Goal: Task Accomplishment & Management: Use online tool/utility

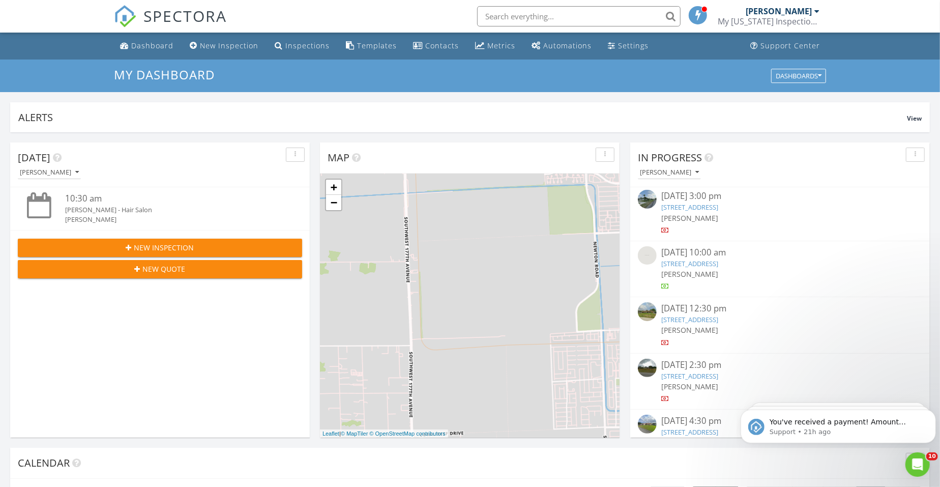
scroll to position [191, 0]
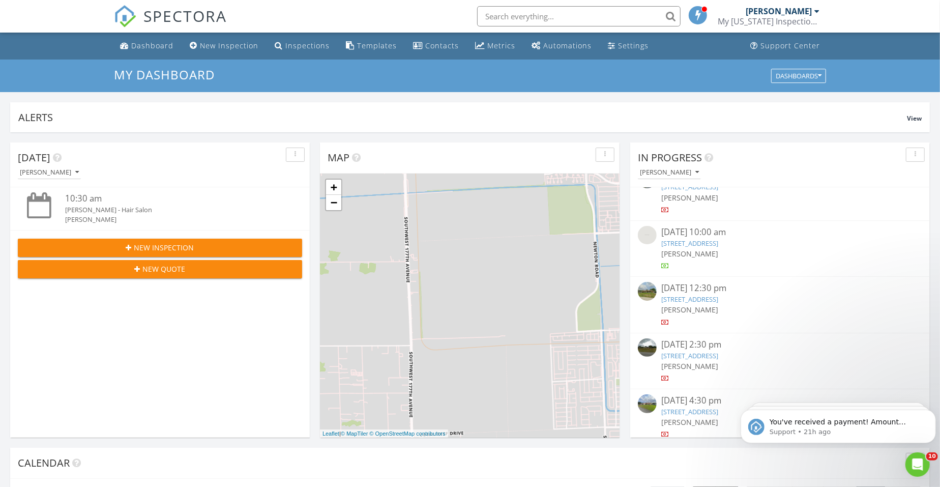
click at [711, 246] on link "9751 Malvern Dr, Tamarac, FL 33321" at bounding box center [690, 243] width 57 height 9
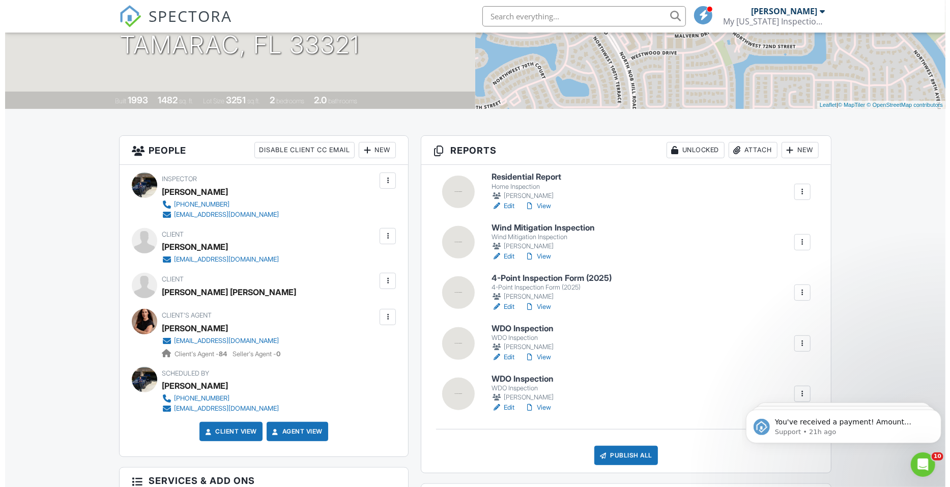
scroll to position [191, 0]
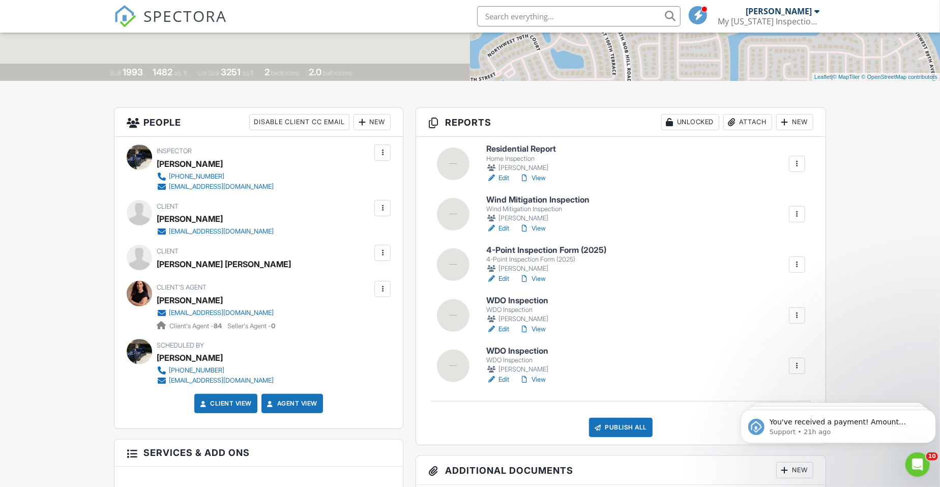
click at [804, 362] on div at bounding box center [797, 366] width 16 height 16
click at [768, 463] on link "Delete" at bounding box center [763, 467] width 75 height 11
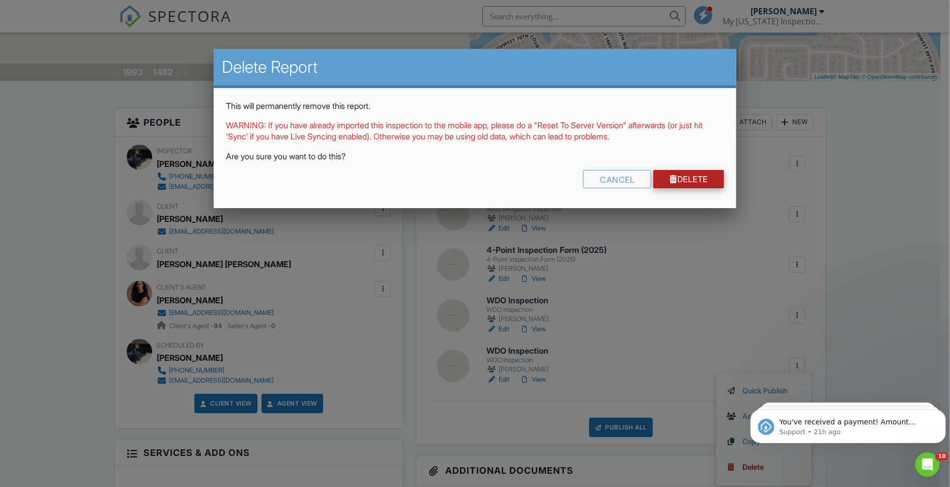
click at [693, 174] on link "Delete" at bounding box center [688, 179] width 71 height 18
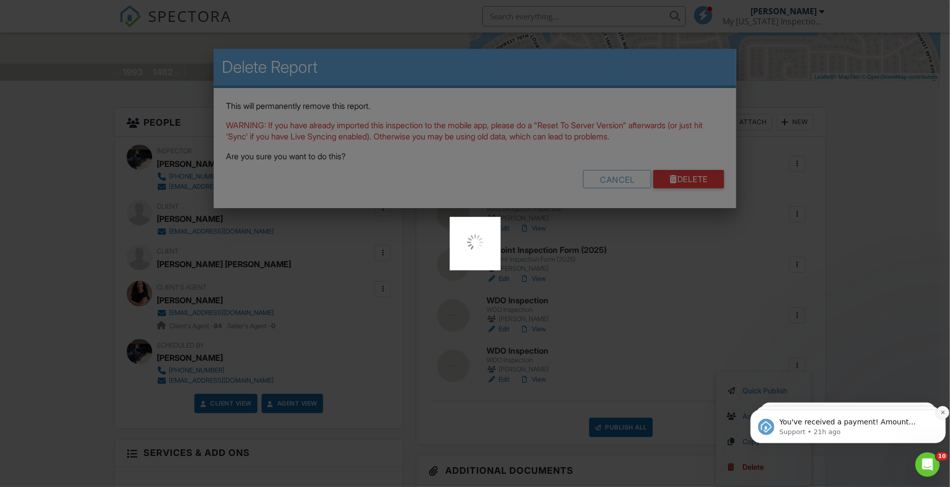
click at [940, 414] on icon "Dismiss notification" at bounding box center [943, 412] width 6 height 6
click at [940, 414] on icon "Dismiss notification" at bounding box center [942, 412] width 5 height 5
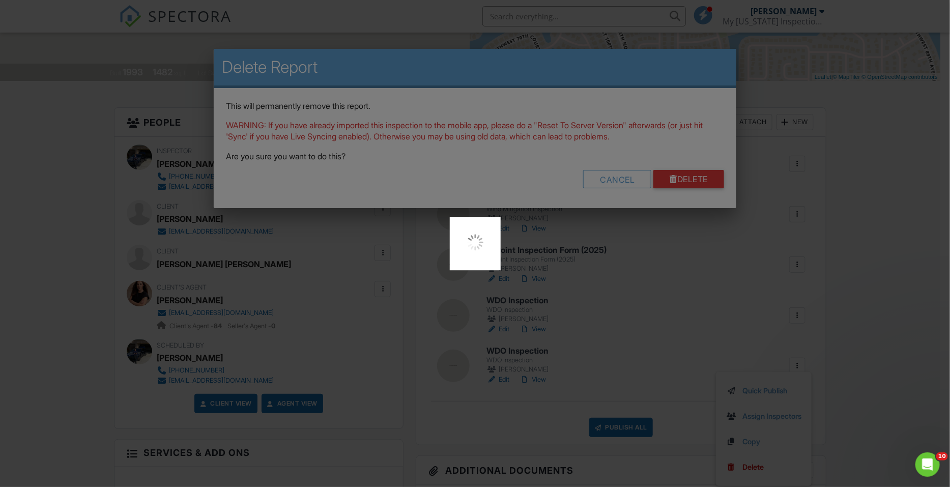
click at [940, 414] on div at bounding box center [475, 243] width 950 height 487
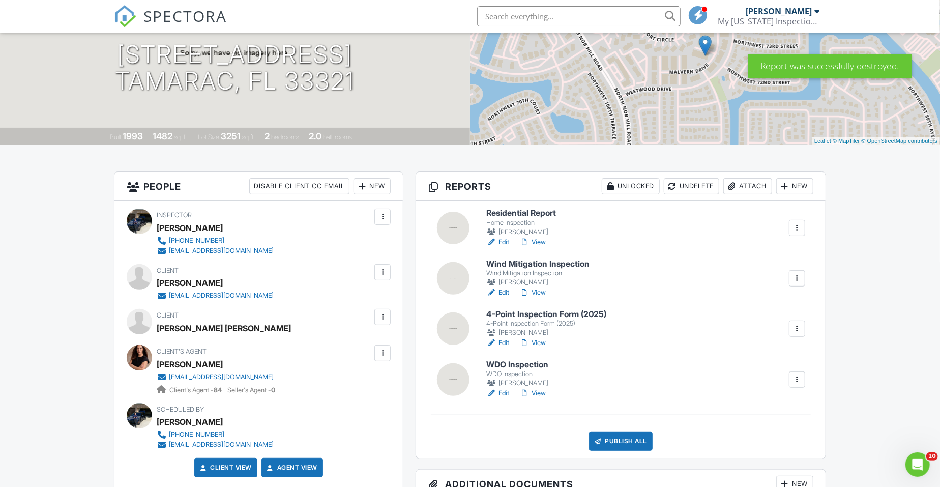
click at [506, 241] on link "Edit" at bounding box center [497, 242] width 23 height 10
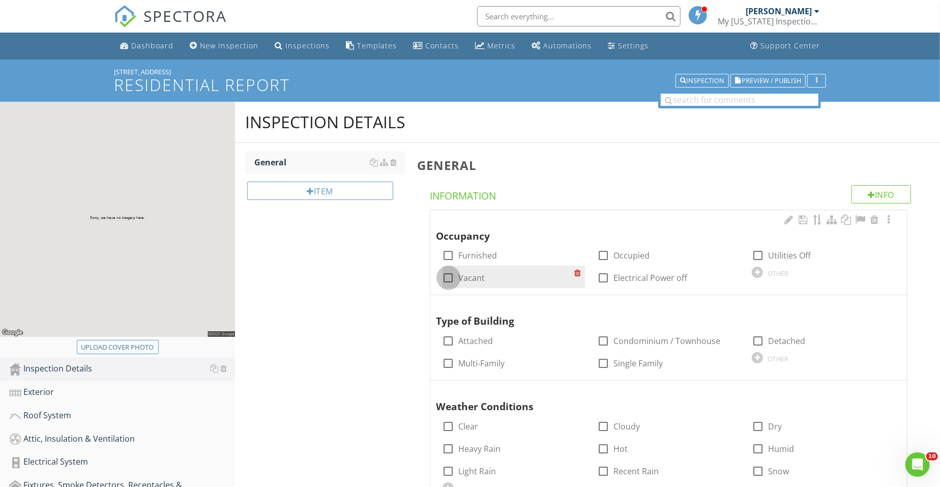
click at [448, 276] on div at bounding box center [448, 277] width 17 height 17
checkbox input "true"
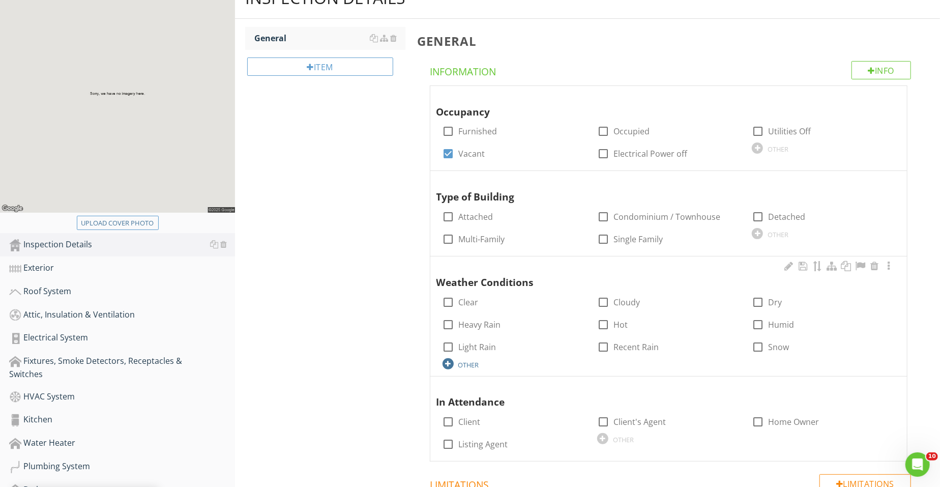
scroll to position [127, 0]
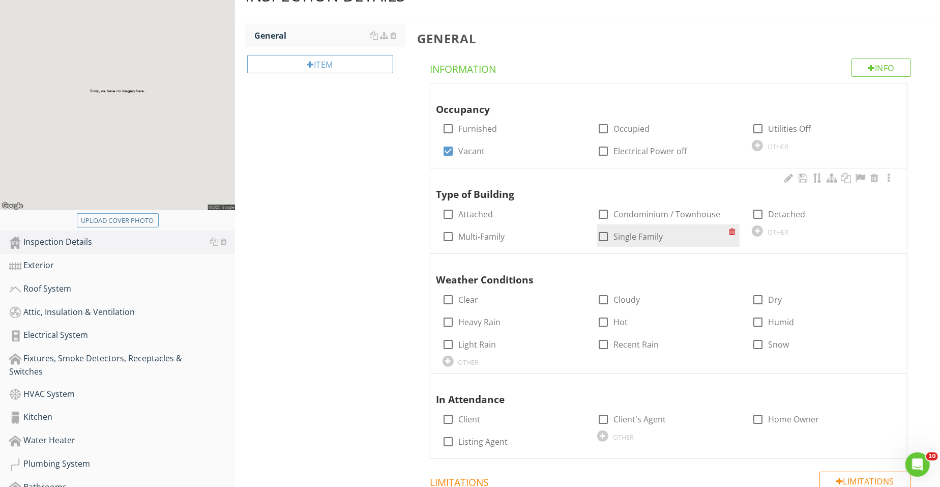
click at [634, 241] on label "Single Family" at bounding box center [638, 237] width 49 height 10
checkbox input "true"
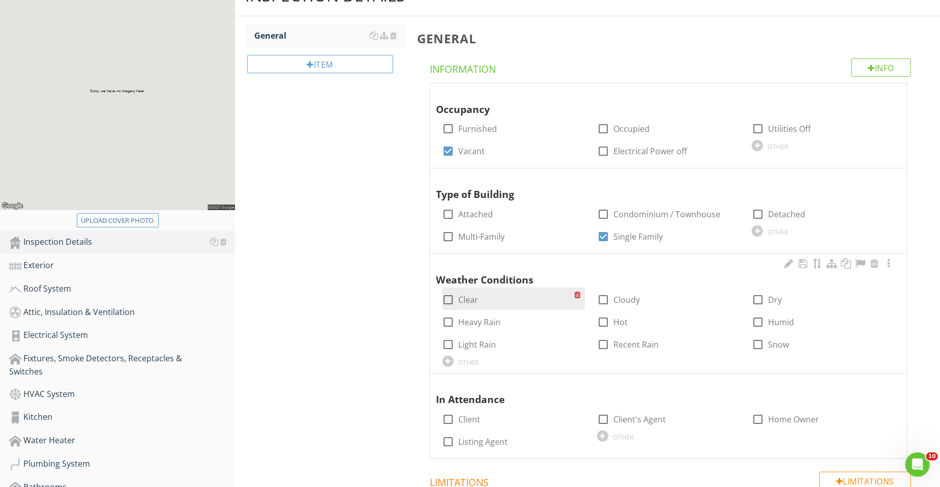
click at [474, 302] on label "Clear" at bounding box center [469, 300] width 20 height 10
checkbox input "true"
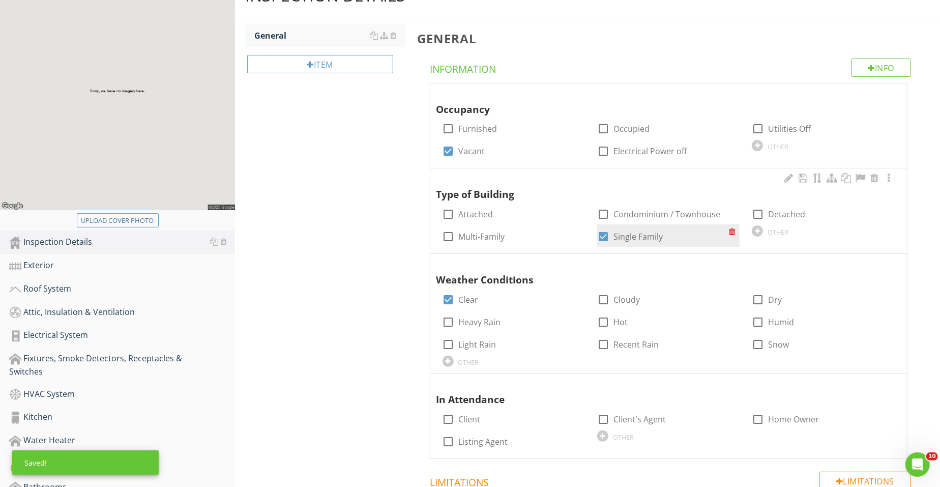
click at [633, 225] on div "check_box Single Family" at bounding box center [668, 235] width 142 height 22
click at [616, 243] on div "check_box Single Family" at bounding box center [668, 235] width 142 height 22
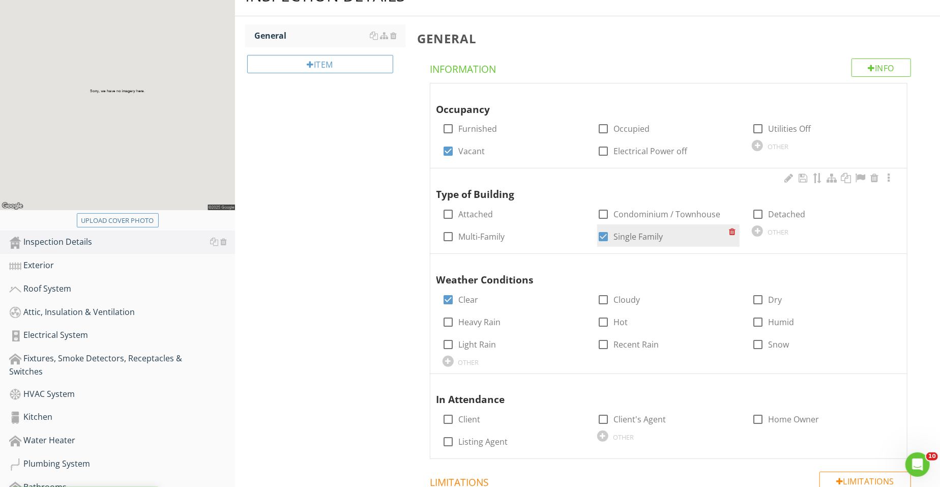
click at [621, 234] on label "Single Family" at bounding box center [638, 237] width 49 height 10
checkbox input "false"
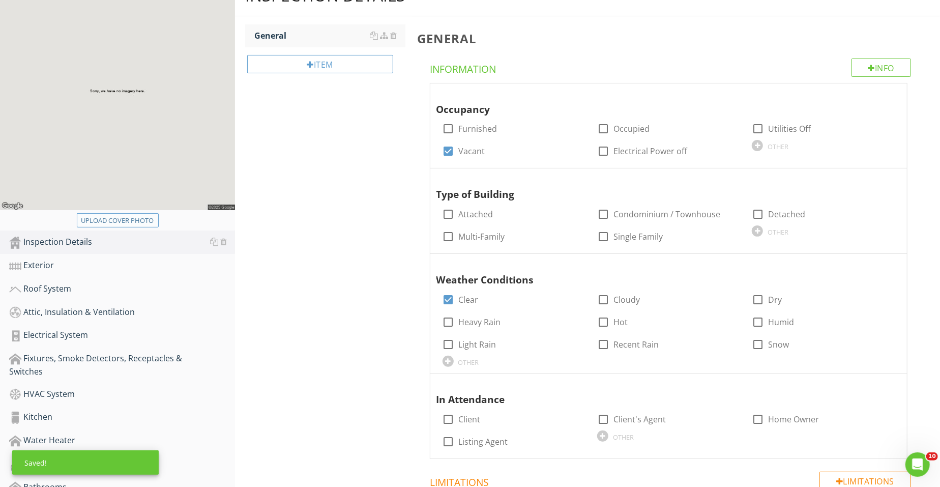
click at [151, 216] on div "Upload cover photo" at bounding box center [117, 221] width 73 height 10
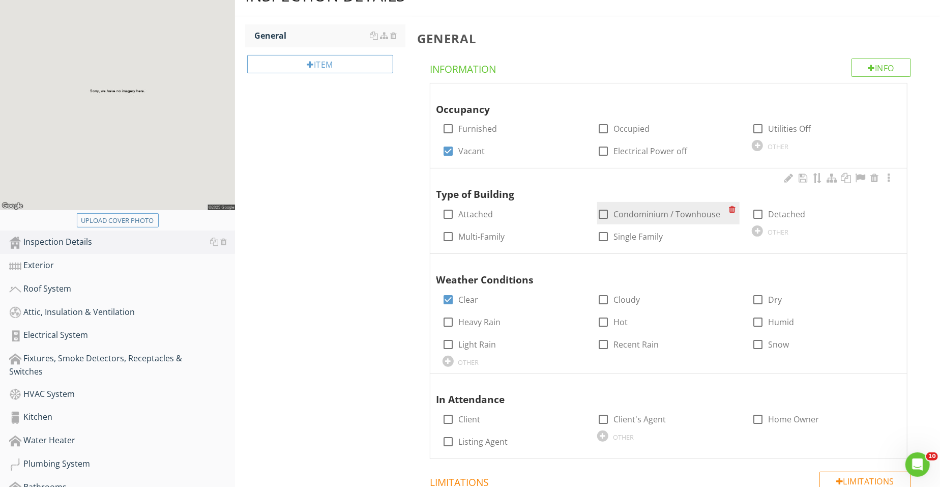
click at [626, 217] on label "Condominium / Townhouse" at bounding box center [667, 214] width 107 height 10
checkbox input "true"
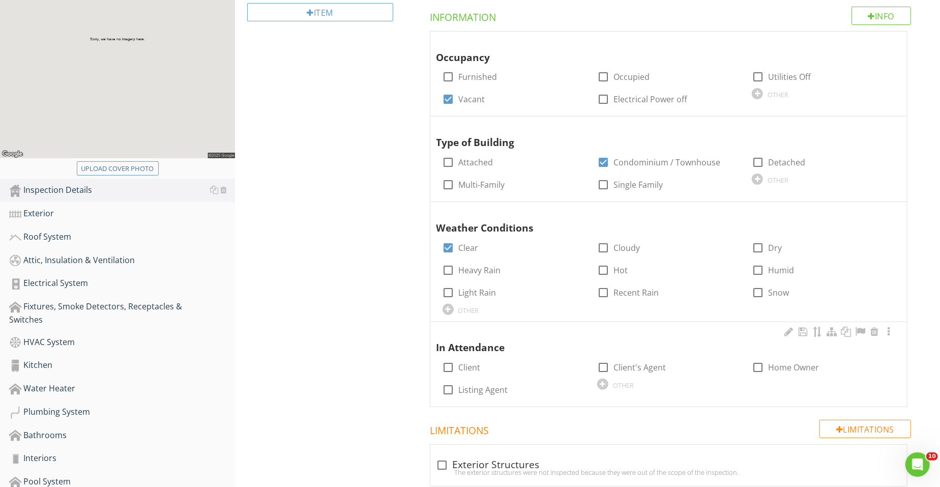
scroll to position [191, 0]
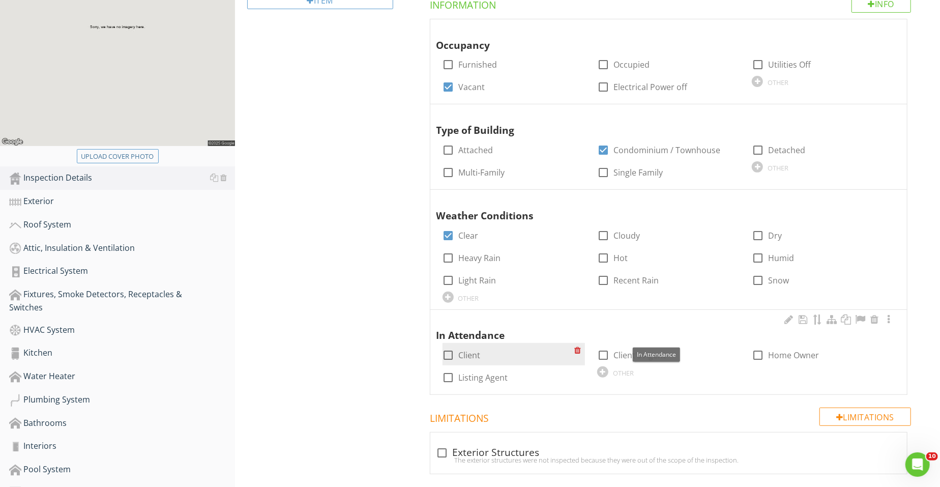
click at [463, 352] on label "Client" at bounding box center [470, 355] width 22 height 10
checkbox input "true"
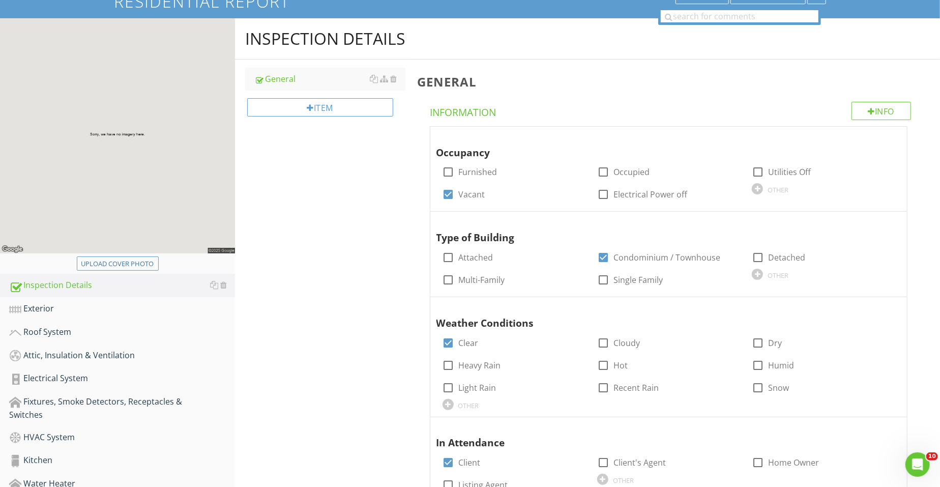
scroll to position [66, 0]
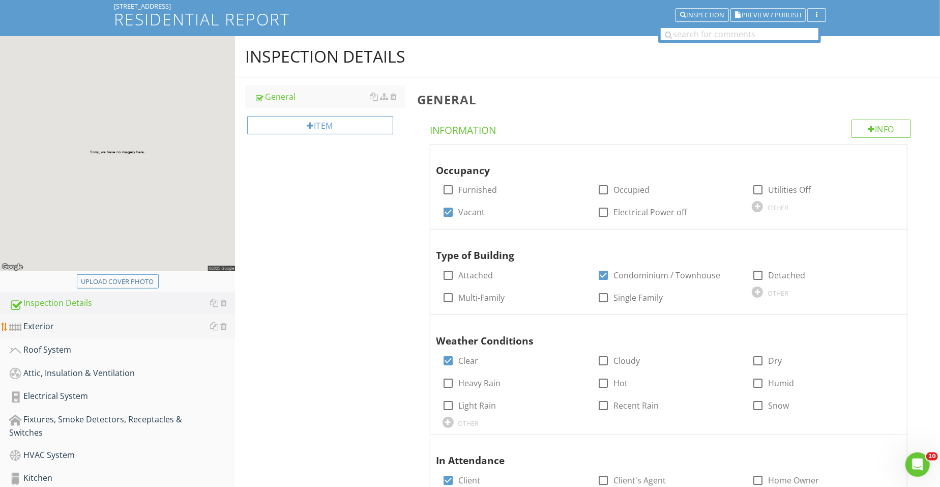
click at [70, 320] on div "Exterior" at bounding box center [122, 326] width 226 height 13
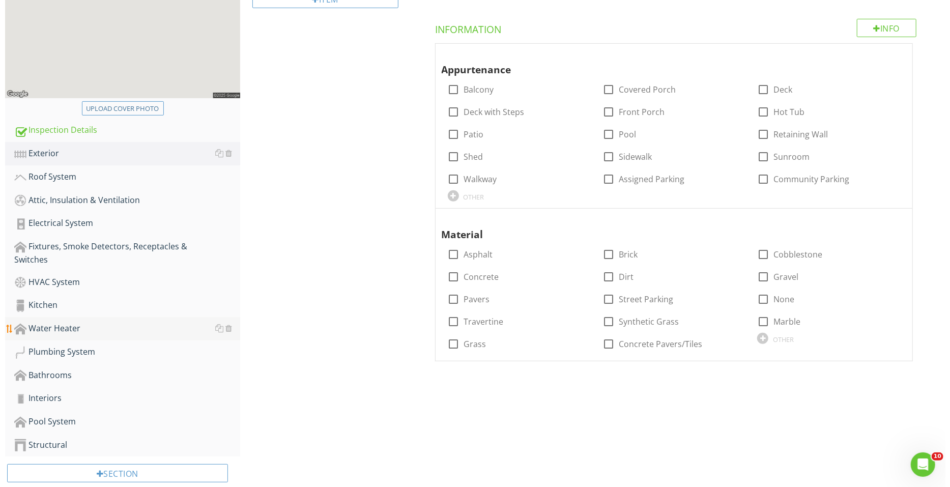
scroll to position [256, 0]
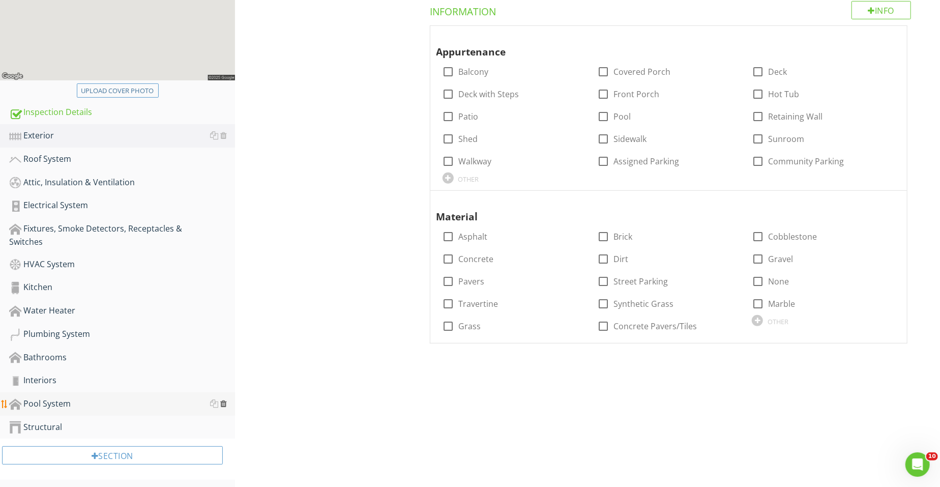
click at [226, 399] on div at bounding box center [223, 403] width 7 height 8
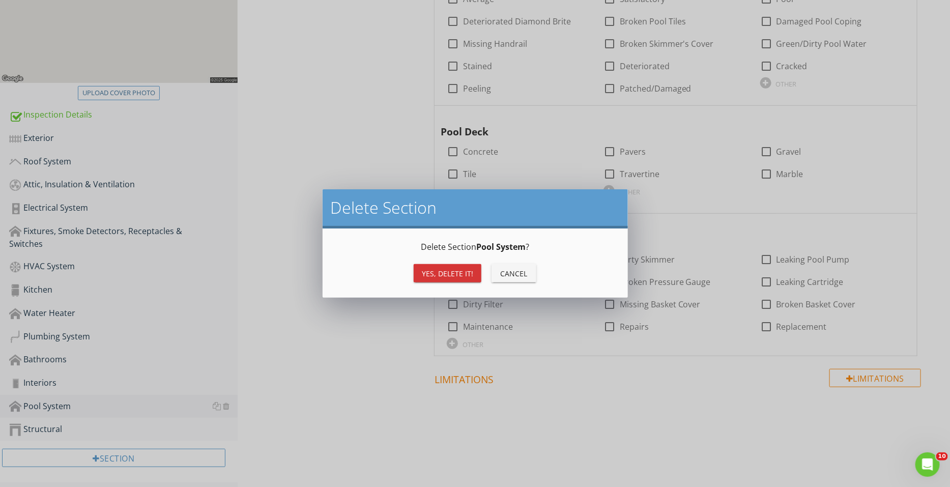
click at [478, 263] on div "Yes, Delete it! Cancel" at bounding box center [475, 273] width 281 height 24
click at [471, 268] on div "Yes, Delete it!" at bounding box center [447, 273] width 51 height 11
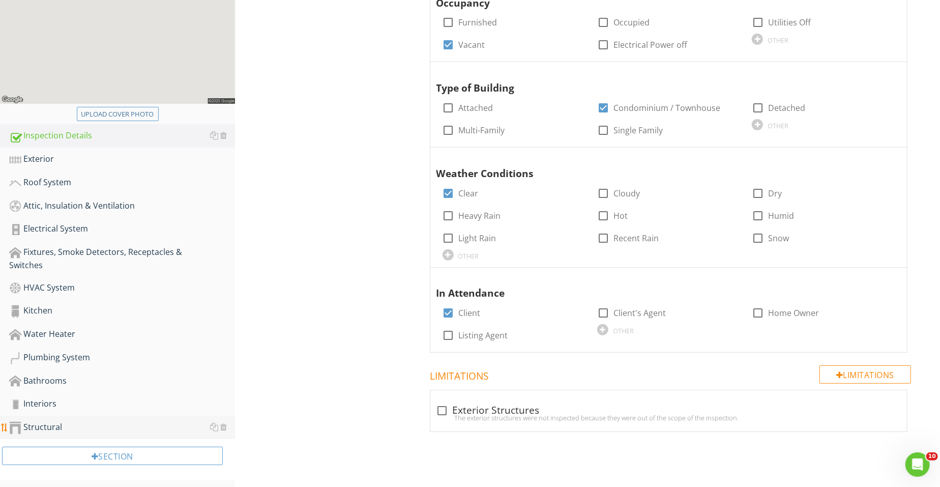
click at [142, 421] on div "Structural" at bounding box center [122, 427] width 226 height 13
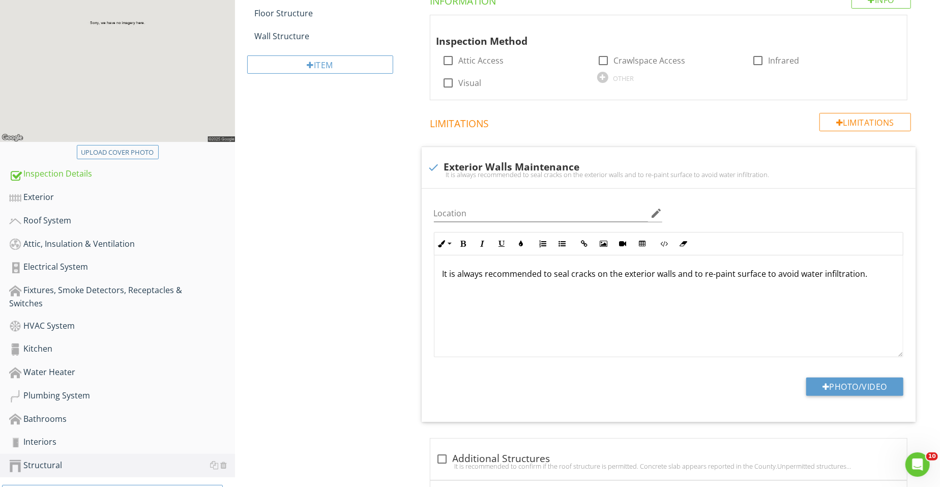
scroll to position [175, 0]
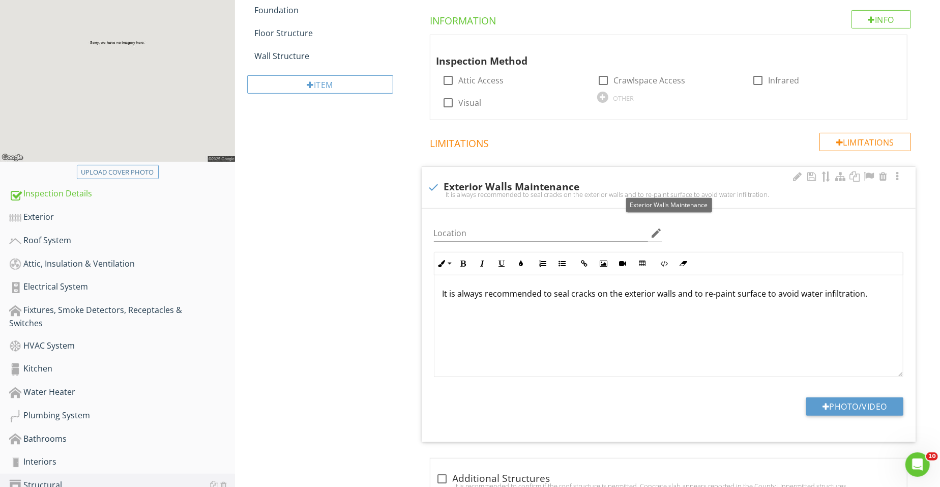
click at [496, 189] on div "check Exterior Walls Maintenance" at bounding box center [669, 187] width 482 height 12
checkbox input "true"
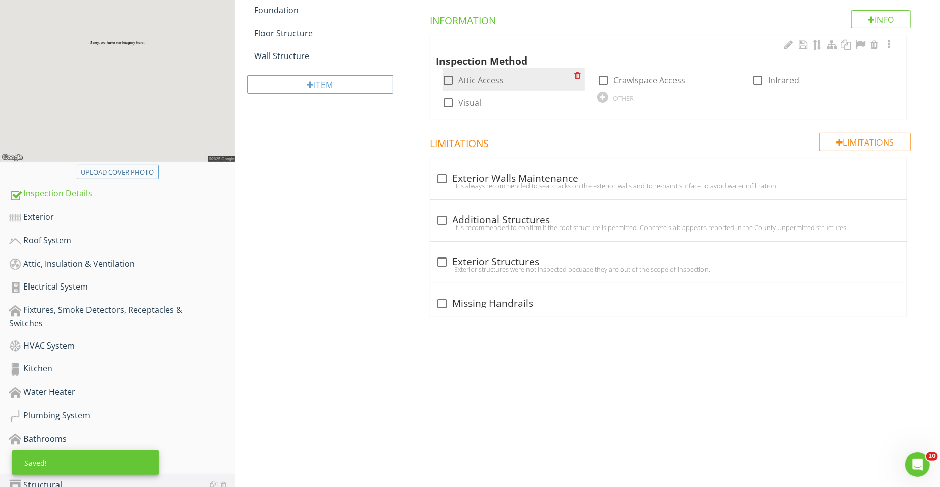
click at [458, 74] on div "check_box_outline_blank Attic Access" at bounding box center [474, 80] width 62 height 12
click at [455, 80] on div at bounding box center [448, 80] width 17 height 17
checkbox input "true"
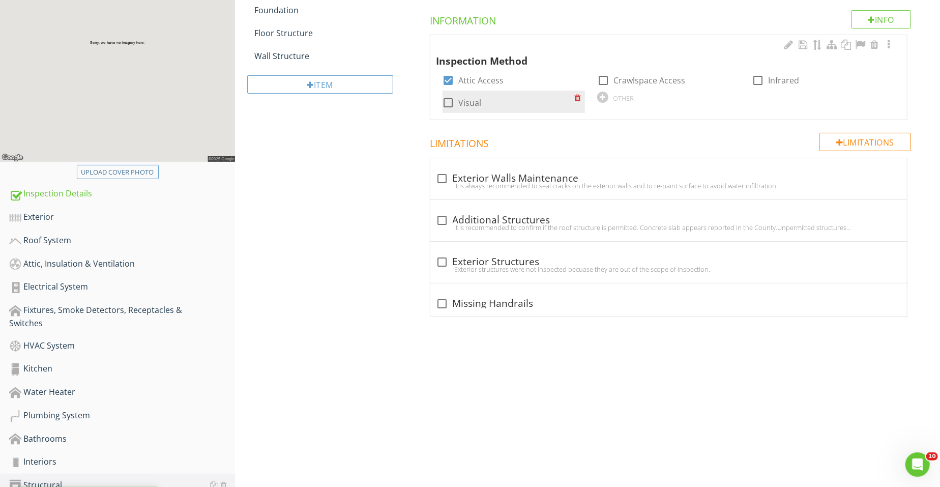
click at [451, 103] on div at bounding box center [448, 102] width 17 height 17
checkbox input "true"
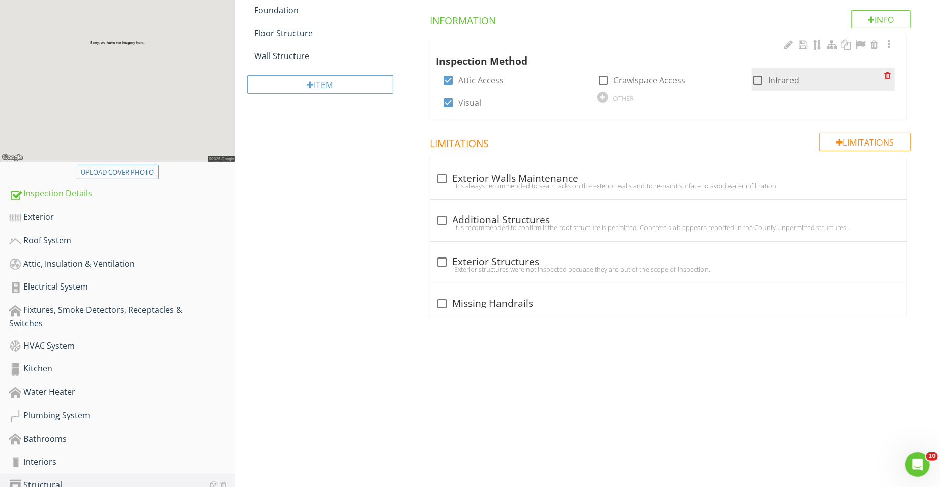
click at [785, 79] on label "Infrared" at bounding box center [783, 80] width 31 height 10
checkbox input "true"
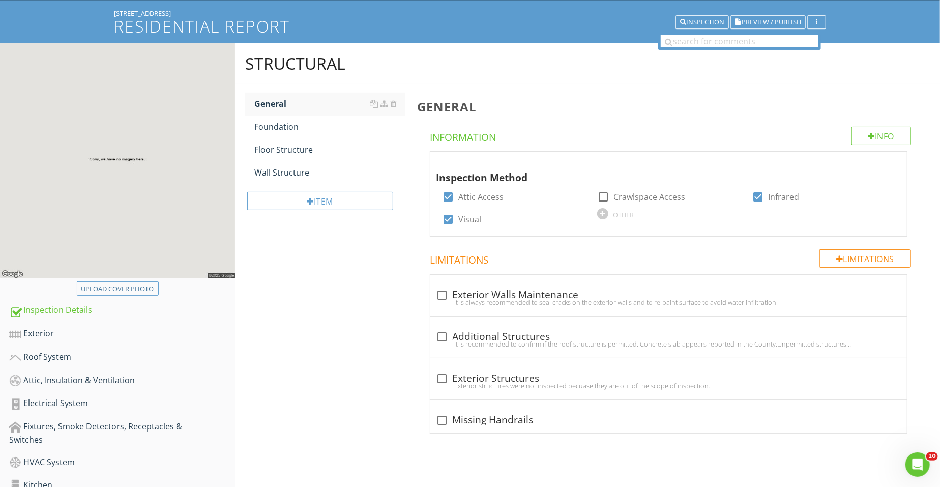
scroll to position [0, 0]
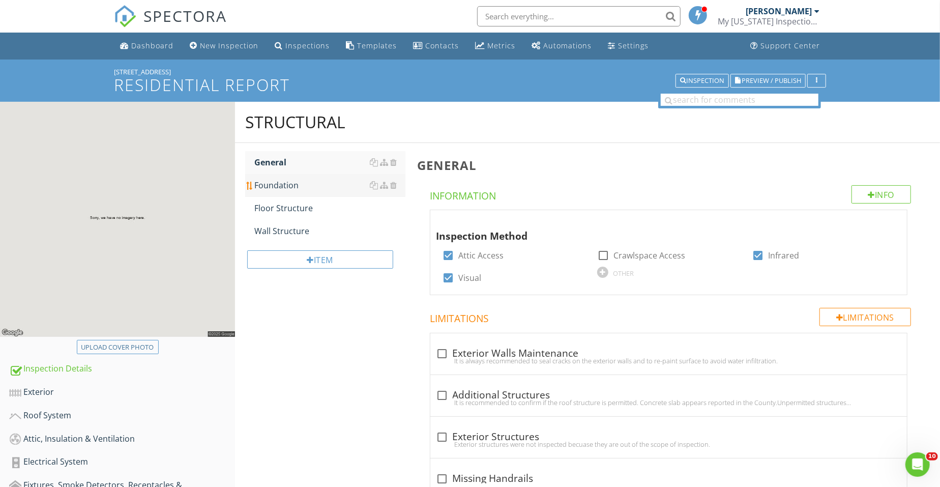
click at [313, 192] on link "Foundation" at bounding box center [329, 185] width 151 height 22
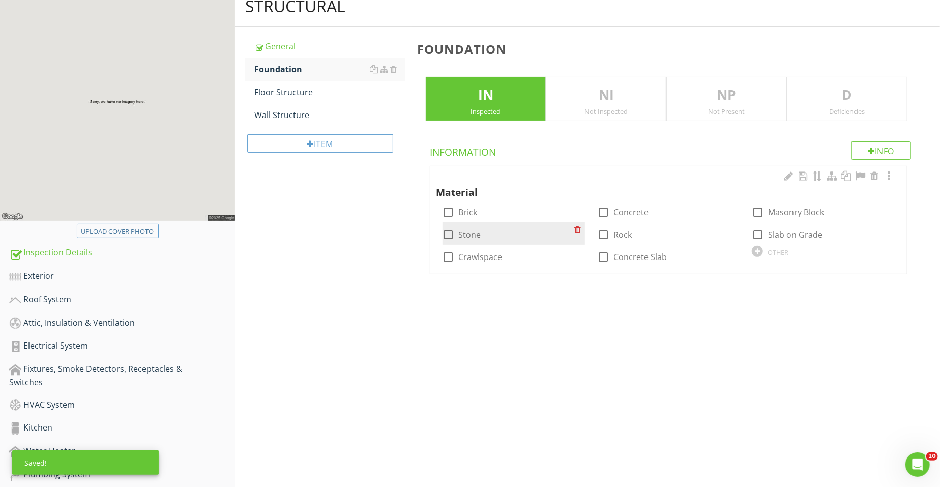
scroll to position [127, 0]
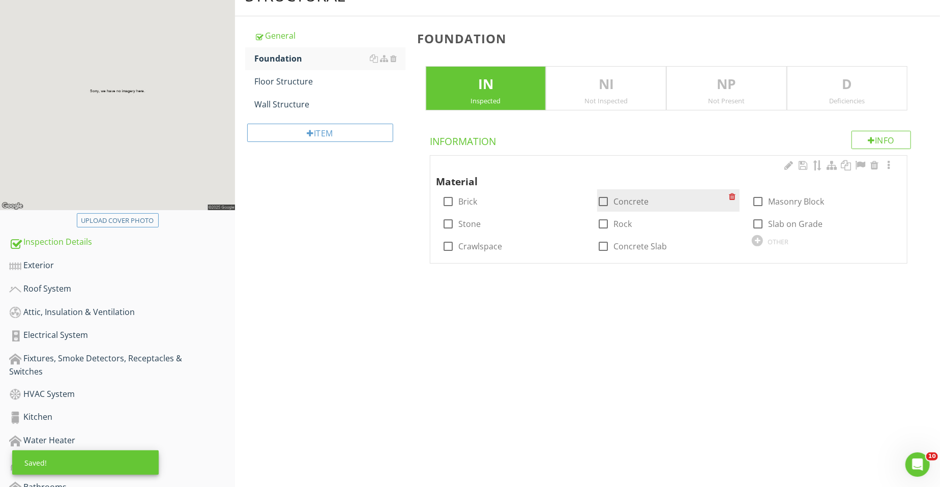
click at [632, 197] on label "Concrete" at bounding box center [631, 201] width 35 height 10
checkbox input "false"
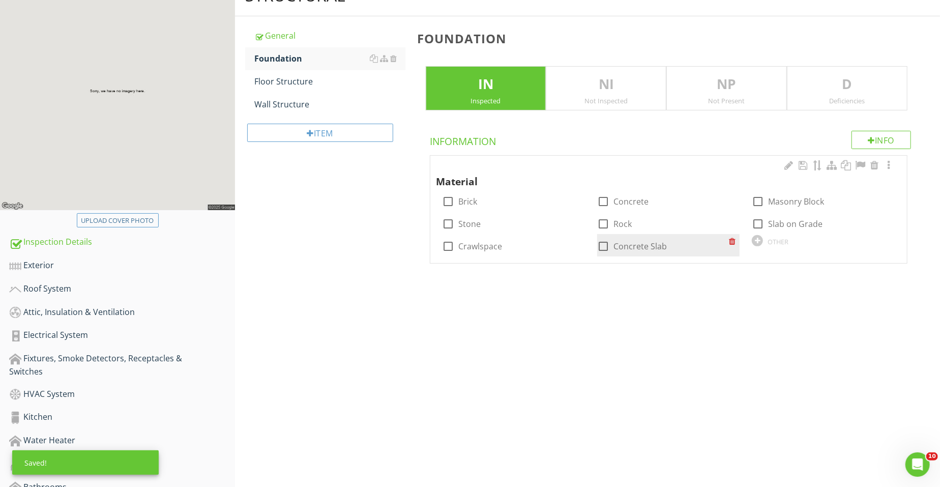
click at [650, 250] on label "Concrete Slab" at bounding box center [640, 246] width 53 height 10
checkbox input "true"
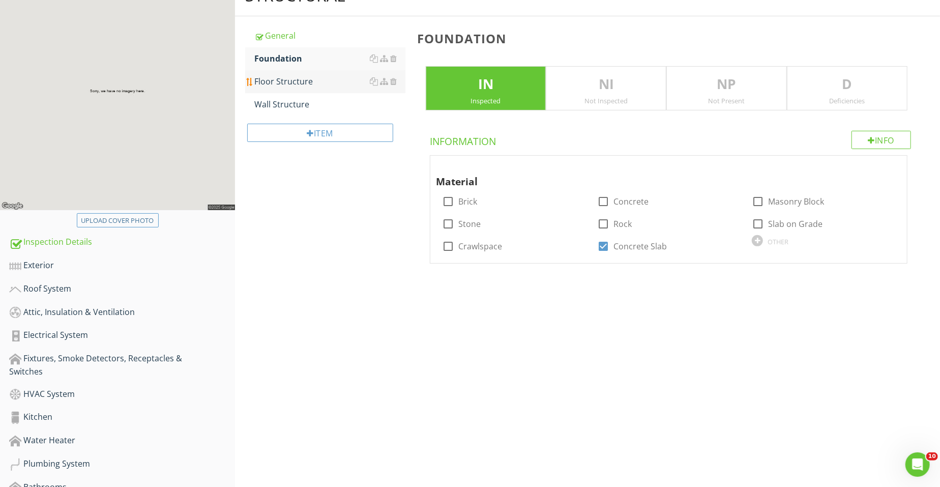
click at [288, 84] on div "Floor Structure" at bounding box center [329, 81] width 151 height 12
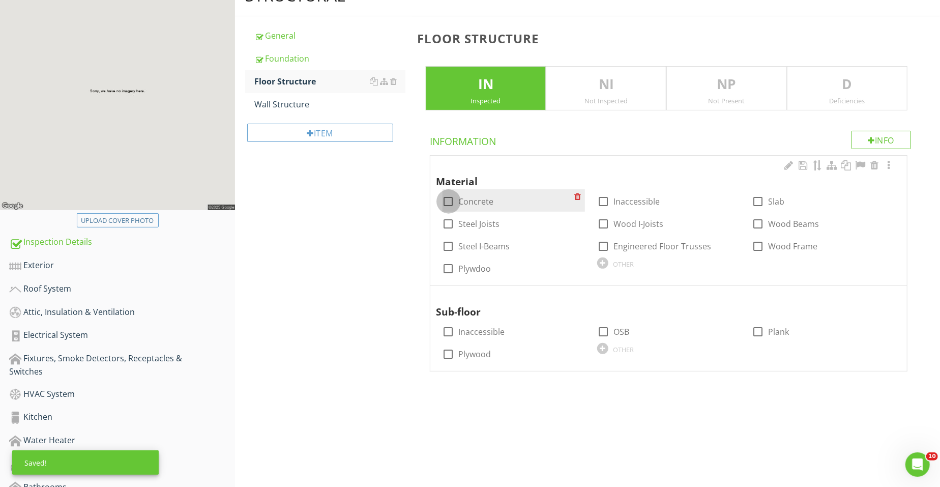
click at [450, 197] on div at bounding box center [448, 201] width 17 height 17
checkbox input "true"
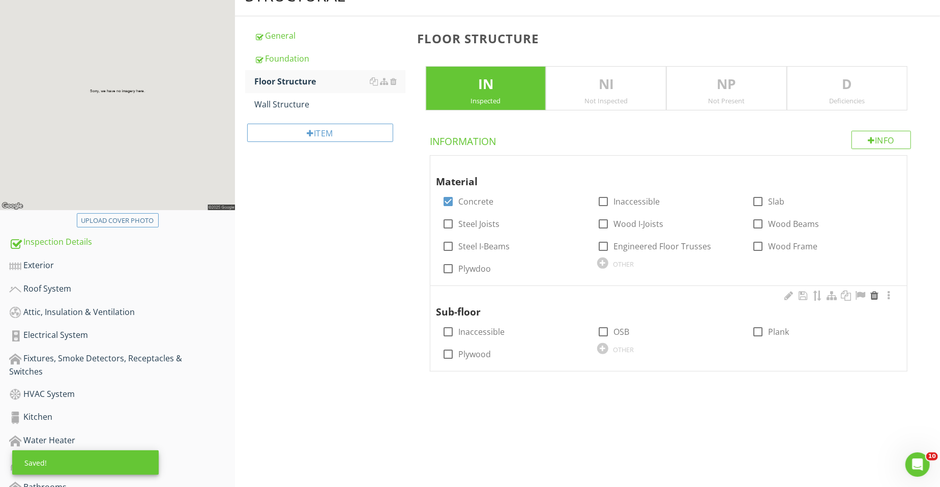
click at [876, 294] on div at bounding box center [875, 296] width 12 height 10
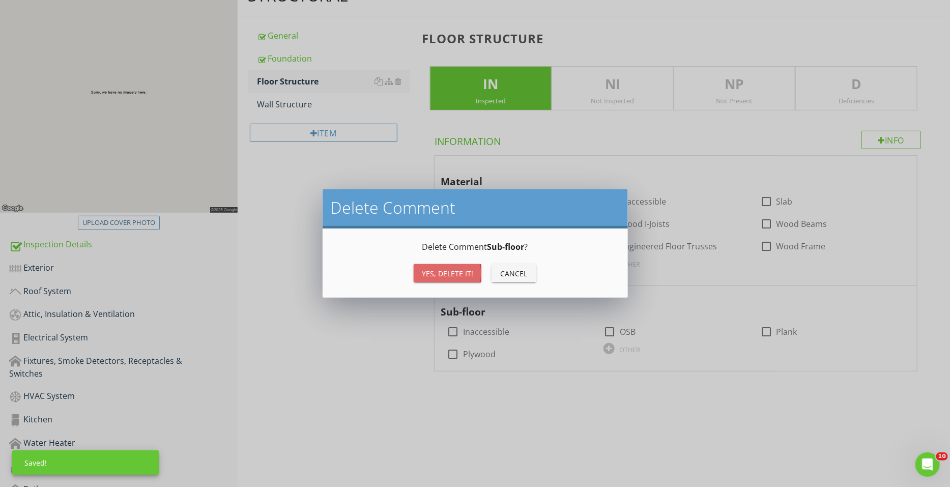
click at [437, 271] on div "Yes, Delete it!" at bounding box center [447, 273] width 51 height 11
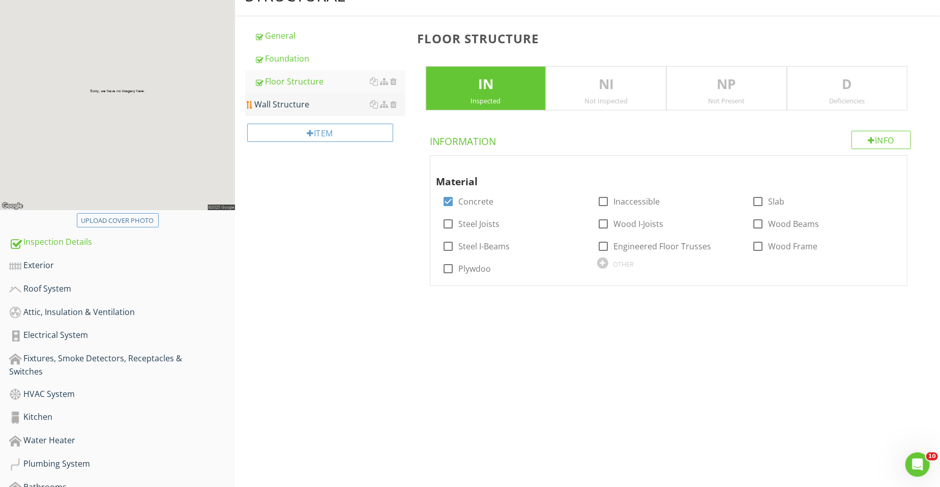
click at [292, 104] on div "Wall Structure" at bounding box center [329, 104] width 151 height 12
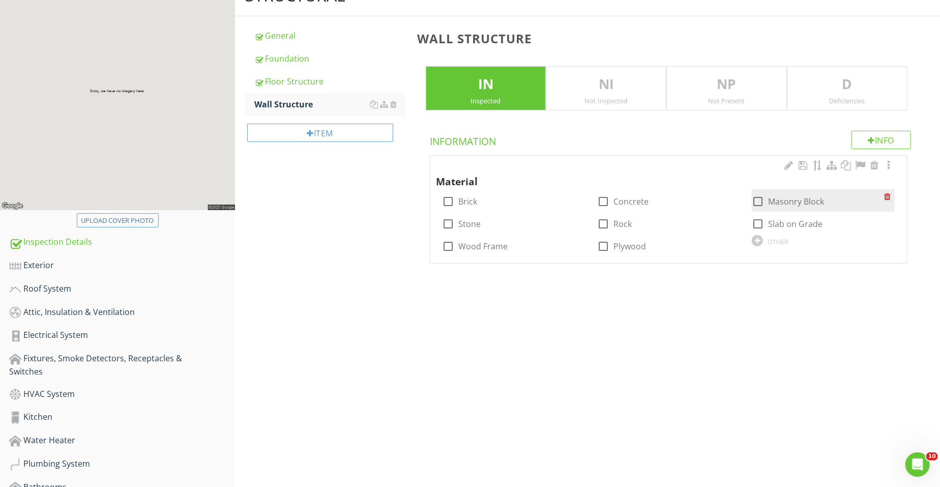
click at [773, 200] on label "Masonry Block" at bounding box center [796, 201] width 56 height 10
checkbox input "true"
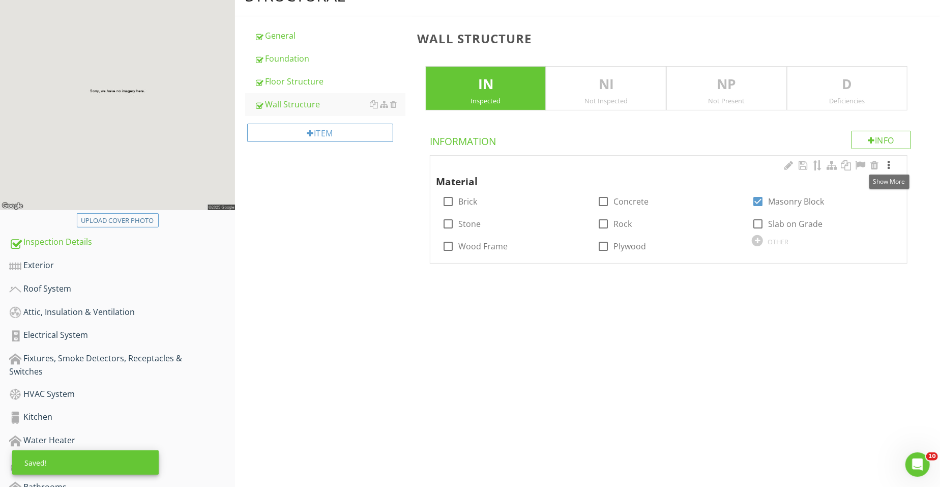
click at [890, 163] on div at bounding box center [889, 165] width 12 height 10
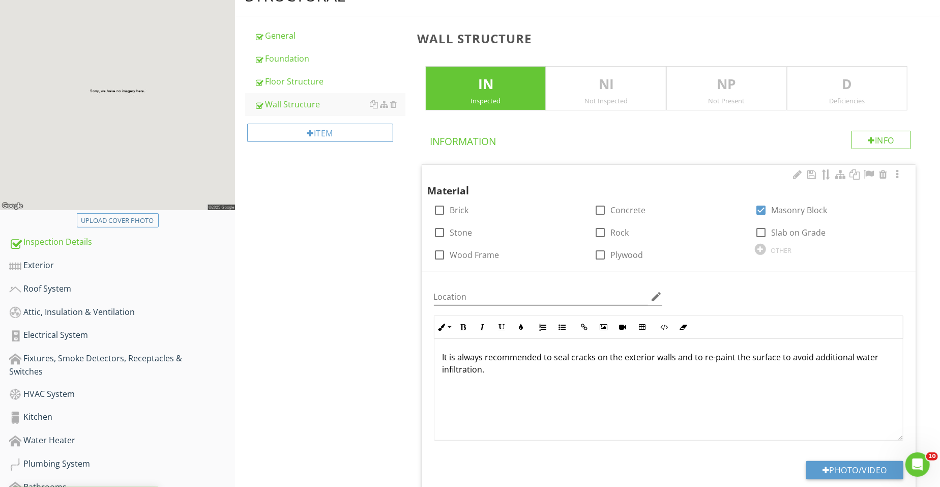
click at [542, 380] on div "It is always recommended to seal cracks on the exterior walls and to re-paint t…" at bounding box center [669, 390] width 469 height 102
click at [512, 375] on div "It is always recommended to seal cracks on the exterior walls and to re-paint t…" at bounding box center [669, 390] width 469 height 102
click at [540, 356] on p "It is always recommended to seal cracks on the exterior walls and to re-paint t…" at bounding box center [669, 363] width 453 height 24
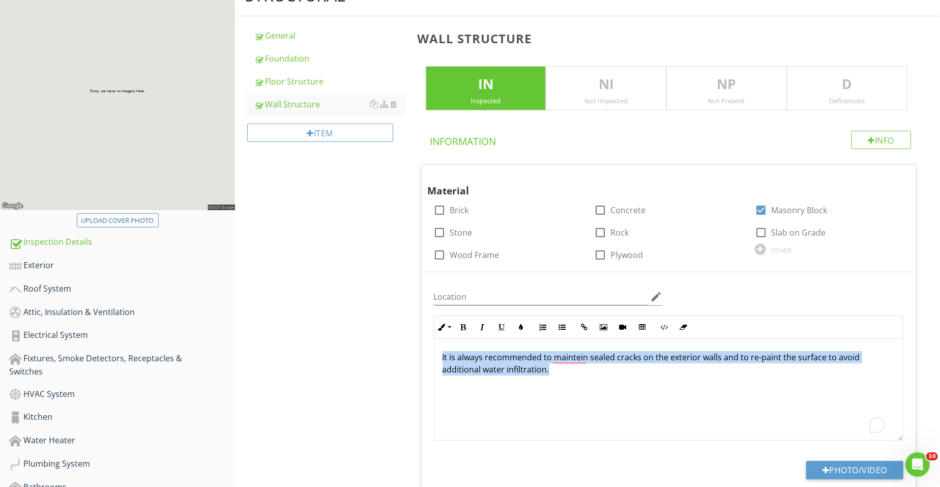
drag, startPoint x: 590, startPoint y: 392, endPoint x: 361, endPoint y: 352, distance: 232.5
click at [361, 352] on div "Structural General Foundation Floor Structure Wall Structure Item Wall Structur…" at bounding box center [587, 261] width 705 height 572
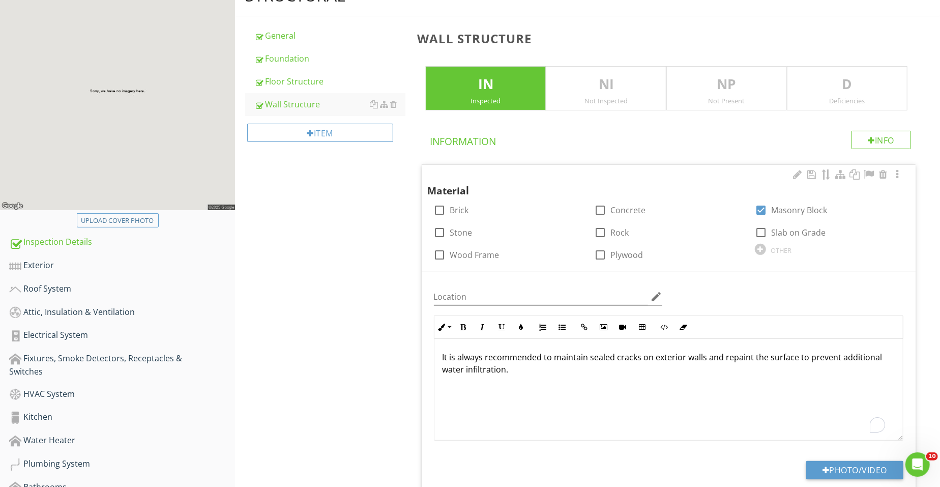
click at [646, 363] on p "It is always recommended to maintain sealed cracks on exterior walls and repain…" at bounding box center [669, 363] width 453 height 24
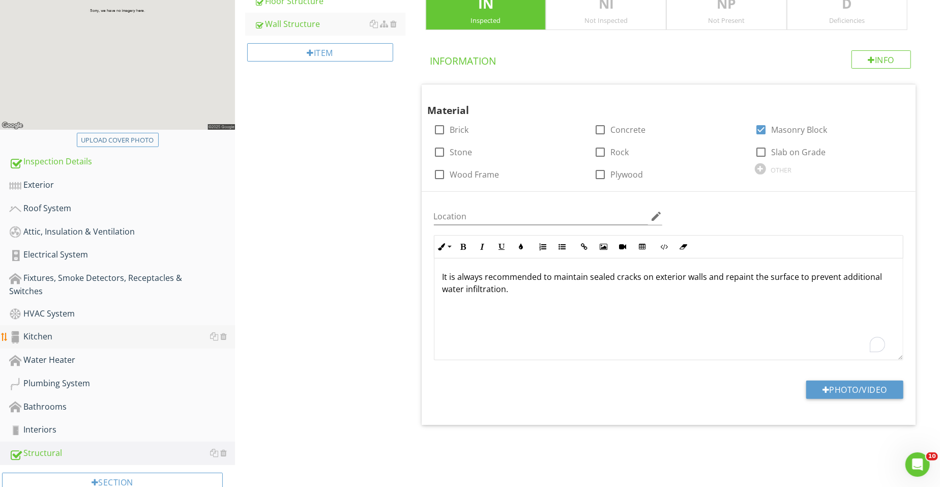
scroll to position [233, 0]
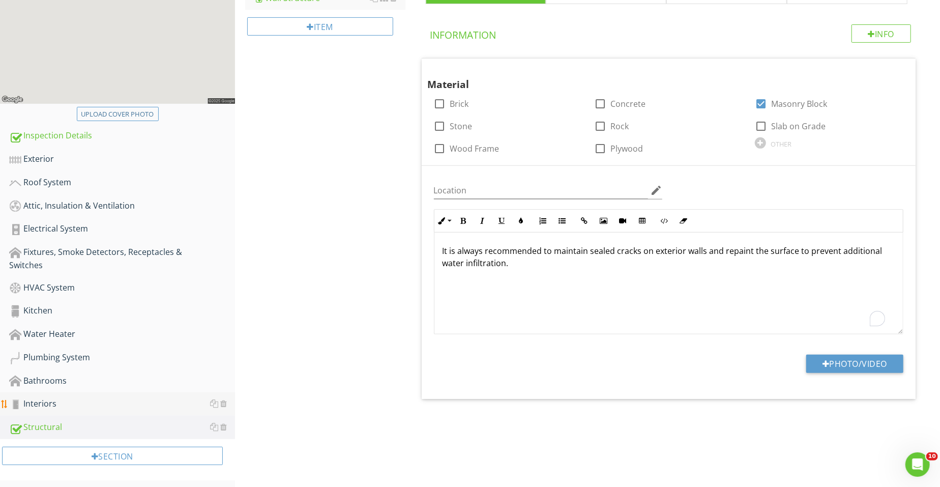
click at [43, 403] on div "Interiors" at bounding box center [122, 403] width 226 height 13
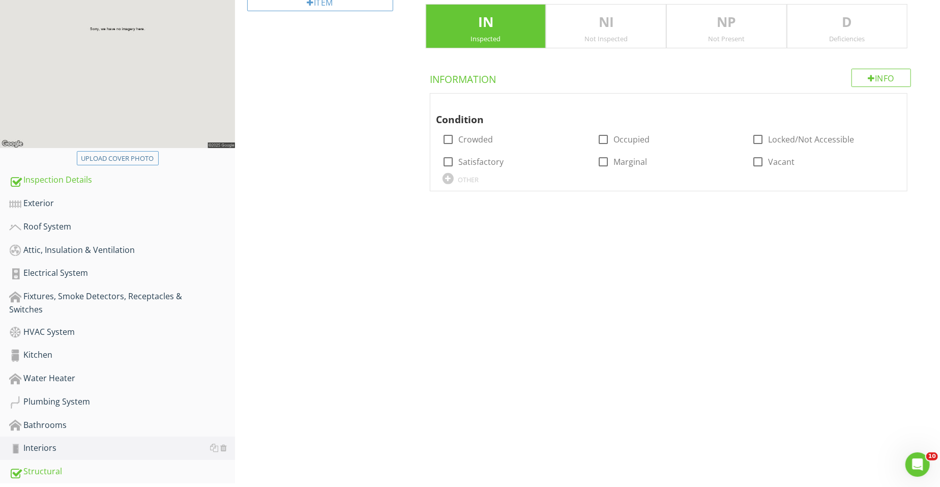
scroll to position [169, 0]
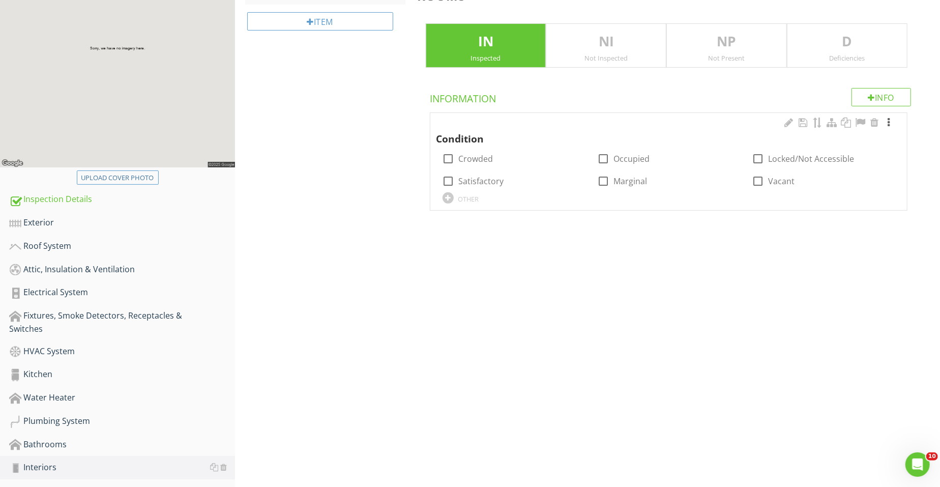
click at [891, 123] on div at bounding box center [889, 123] width 12 height 10
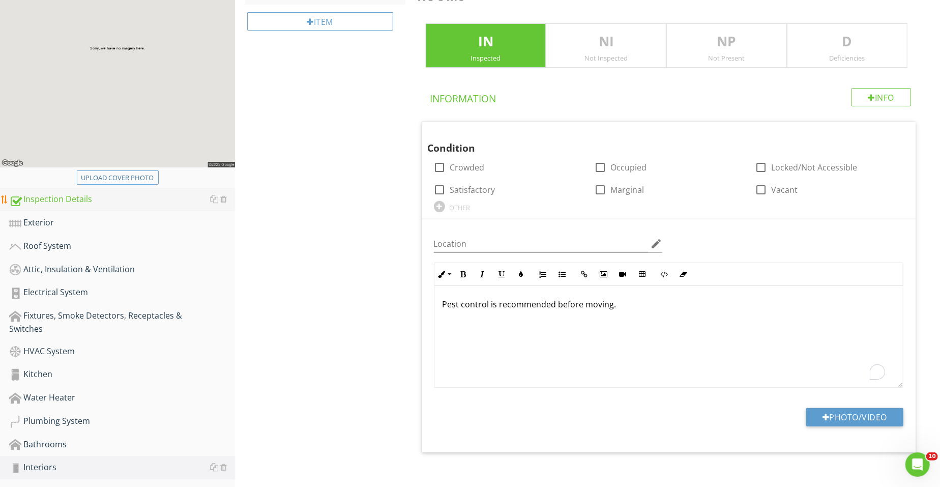
drag, startPoint x: 713, startPoint y: 317, endPoint x: 1, endPoint y: 207, distance: 721.4
click at [0, 208] on div "Upload cover photo Inspection Details Exterior Roof System Attic, Insulation & …" at bounding box center [470, 242] width 940 height 621
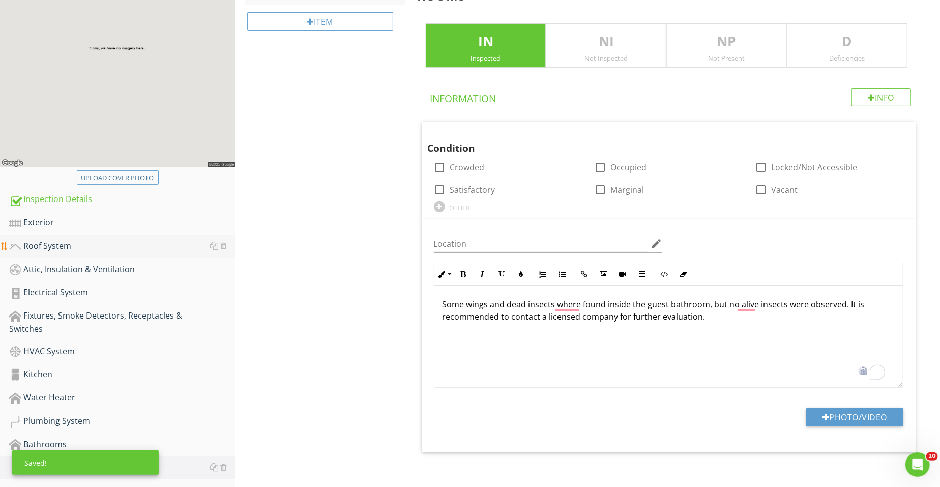
drag, startPoint x: 856, startPoint y: 350, endPoint x: 79, endPoint y: 234, distance: 785.7
click at [79, 234] on div "Upload cover photo Inspection Details Exterior Roof System Attic, Insulation & …" at bounding box center [470, 242] width 940 height 621
click at [819, 416] on button "Photo/Video" at bounding box center [855, 417] width 97 height 18
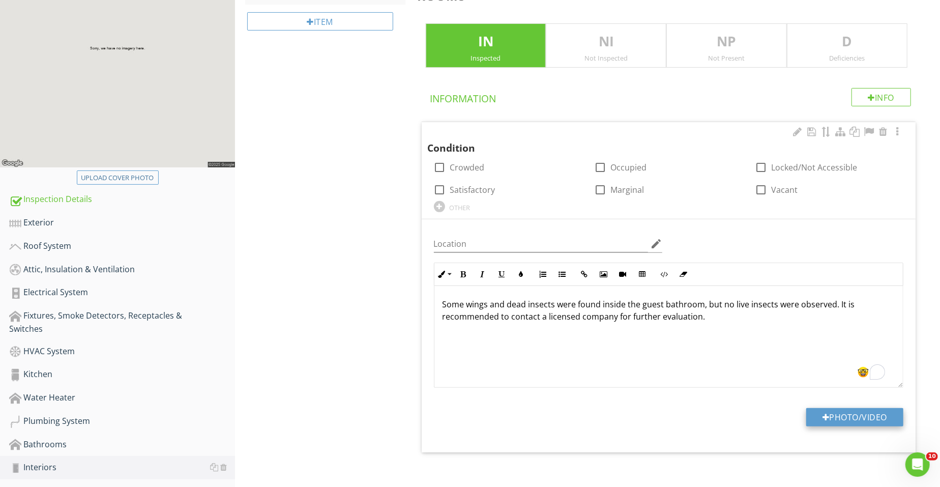
type input "C:\fakepath\20250822_102744.jpg"
